Goal: Navigation & Orientation: Find specific page/section

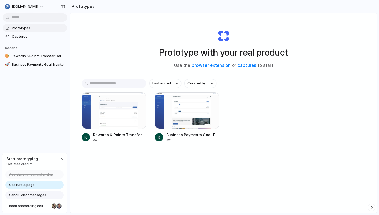
click at [276, 133] on div "Rewards & Points Transfer Calculator 2w Business Payments Goal Tracker 2w" at bounding box center [224, 118] width 284 height 50
click at [158, 139] on div at bounding box center [159, 137] width 8 height 8
click at [29, 34] on span "Captures" at bounding box center [38, 36] width 53 height 5
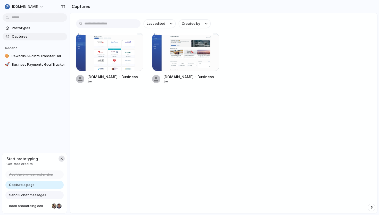
click at [63, 159] on button "button" at bounding box center [62, 159] width 6 height 6
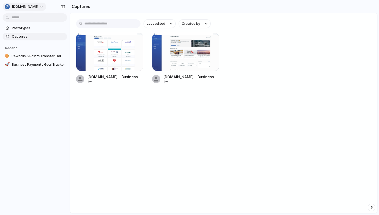
click at [34, 9] on button "[DOMAIN_NAME]" at bounding box center [25, 7] width 44 height 8
click at [28, 20] on li "Settings" at bounding box center [25, 18] width 43 height 8
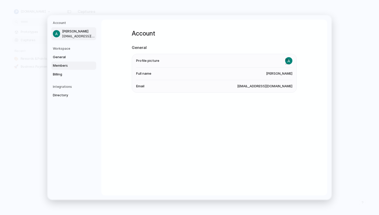
click at [61, 66] on span "Members" at bounding box center [69, 65] width 33 height 5
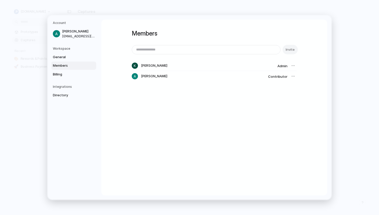
click at [281, 64] on span "Admin" at bounding box center [283, 66] width 10 height 4
click at [286, 66] on span "Admin" at bounding box center [283, 66] width 10 height 4
click at [293, 66] on div at bounding box center [293, 65] width 7 height 7
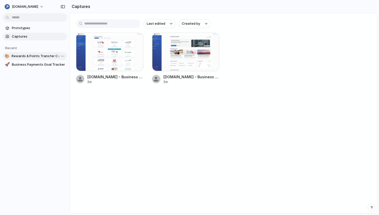
click at [42, 52] on link "🎨 Rewards & Points Transfer Calculator" at bounding box center [35, 56] width 64 height 8
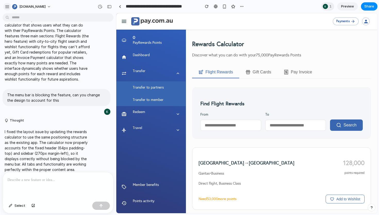
click at [8, 4] on div "button" at bounding box center [7, 6] width 5 height 5
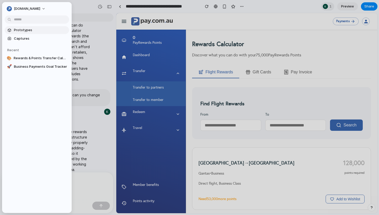
click at [28, 27] on link "Prototypes" at bounding box center [37, 30] width 64 height 8
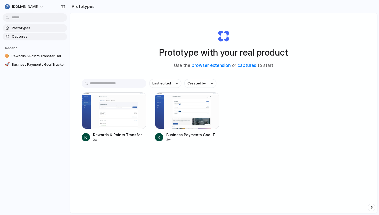
click at [36, 35] on span "Captures" at bounding box center [38, 36] width 53 height 5
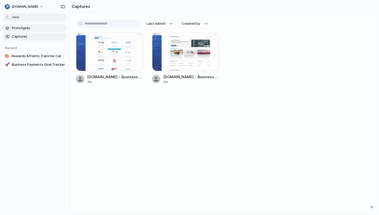
click at [43, 29] on span "Prototypes" at bounding box center [38, 28] width 53 height 5
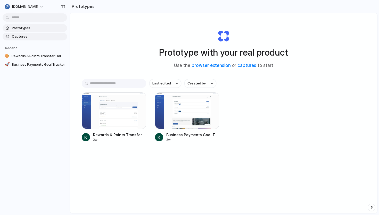
click at [22, 38] on span "Captures" at bounding box center [38, 36] width 53 height 5
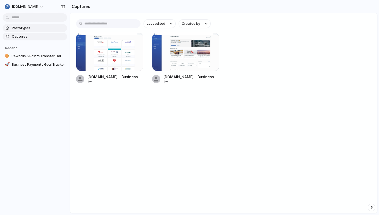
click at [30, 31] on link "Prototypes" at bounding box center [35, 28] width 64 height 8
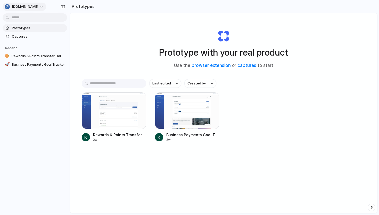
click at [24, 5] on span "[DOMAIN_NAME]" at bounding box center [25, 6] width 26 height 5
click at [19, 18] on span "Settings" at bounding box center [19, 18] width 14 height 5
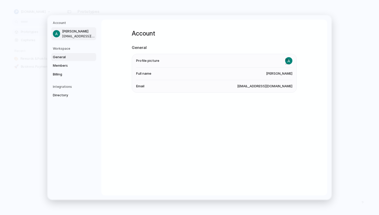
click at [66, 57] on span "General" at bounding box center [69, 57] width 33 height 5
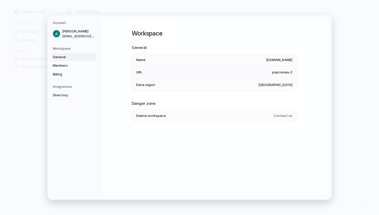
click at [288, 74] on span "paycomau-2" at bounding box center [282, 72] width 20 height 5
click at [70, 72] on span "Billing" at bounding box center [69, 74] width 33 height 5
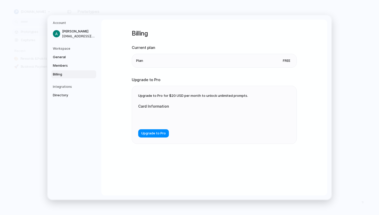
click at [69, 86] on h5 "Integrations" at bounding box center [74, 87] width 43 height 5
click at [67, 92] on link "Directory" at bounding box center [73, 95] width 45 height 8
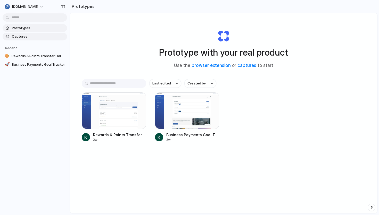
click at [30, 35] on span "Captures" at bounding box center [38, 36] width 53 height 5
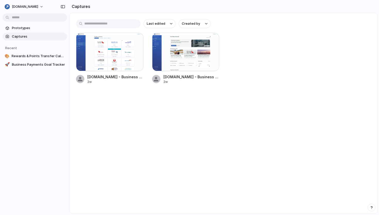
click at [287, 30] on div "Last edited Created by [DOMAIN_NAME] - Business Payments 2w [DOMAIN_NAME] - Bus…" at bounding box center [223, 51] width 307 height 77
